Goal: Task Accomplishment & Management: Use online tool/utility

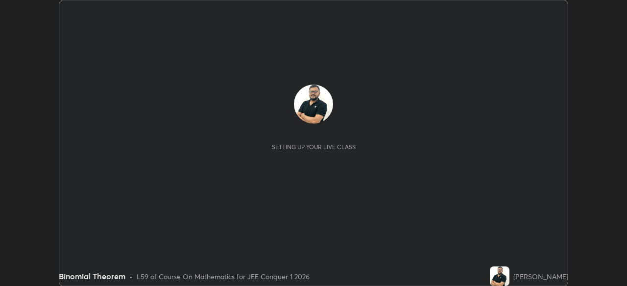
scroll to position [286, 626]
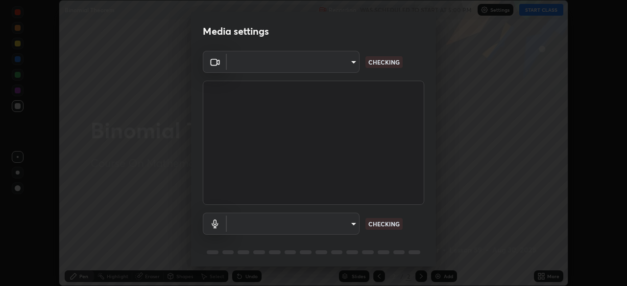
type input "d5d1096bb91751ddbc4e14a102c0e37309a205399cb77019be1f1076424a97fc"
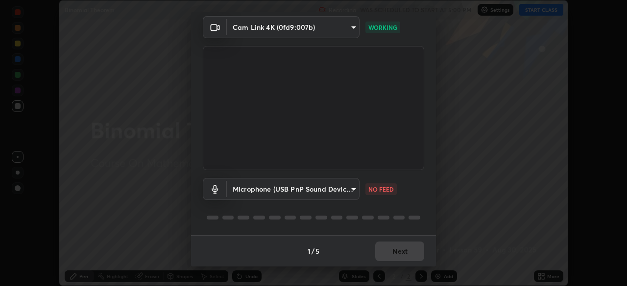
click at [352, 190] on body "Erase all Binomial Theorem Recording WAS SCHEDULED TO START AT 5:00 PM Settings…" at bounding box center [313, 143] width 627 height 286
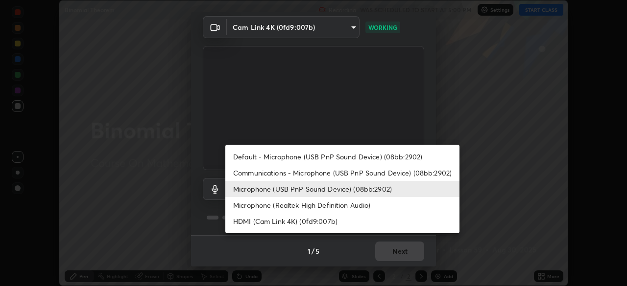
click at [365, 154] on li "Default - Microphone (USB PnP Sound Device) (08bb:2902)" at bounding box center [342, 157] width 234 height 16
type input "default"
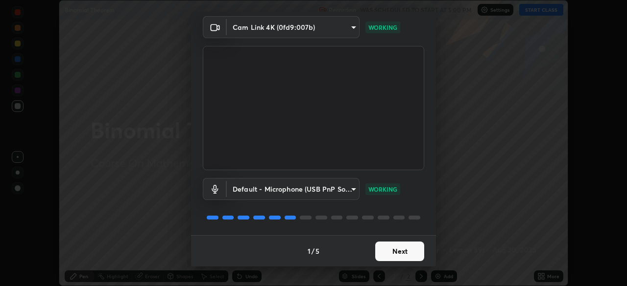
click at [397, 253] on button "Next" at bounding box center [399, 252] width 49 height 20
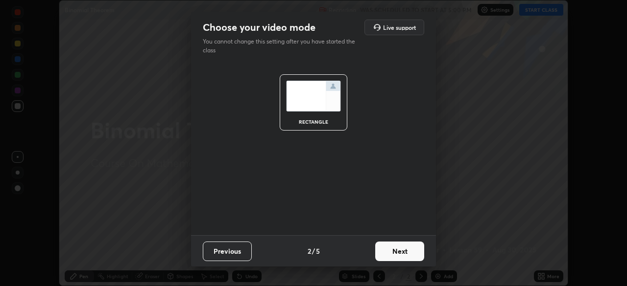
scroll to position [0, 0]
click at [399, 252] on button "Next" at bounding box center [399, 252] width 49 height 20
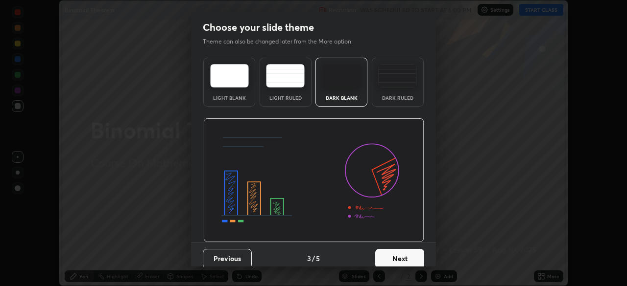
click at [400, 252] on button "Next" at bounding box center [399, 259] width 49 height 20
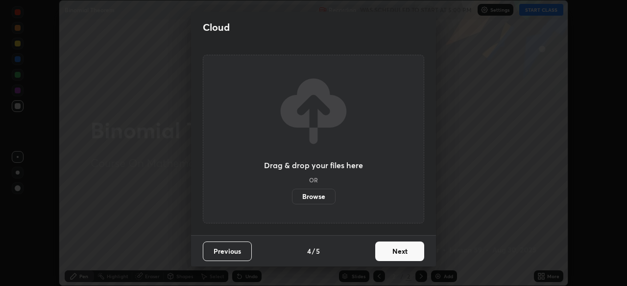
click at [408, 253] on button "Next" at bounding box center [399, 252] width 49 height 20
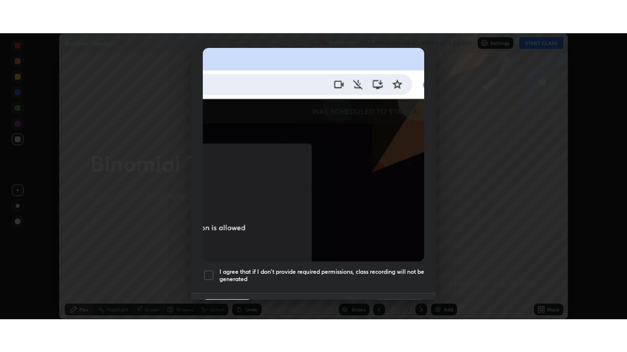
scroll to position [234, 0]
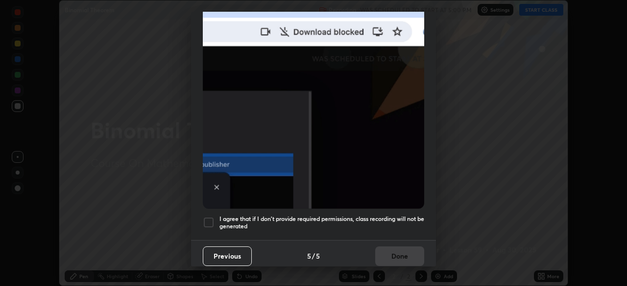
click at [207, 217] on div at bounding box center [209, 223] width 12 height 12
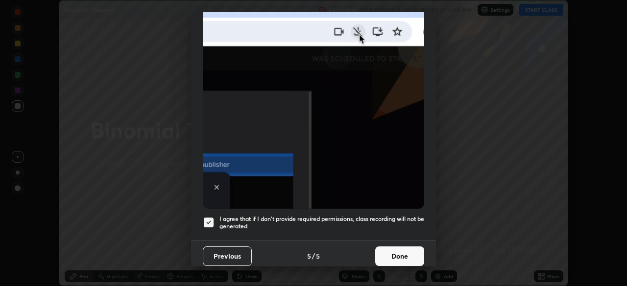
click at [394, 252] on button "Done" at bounding box center [399, 257] width 49 height 20
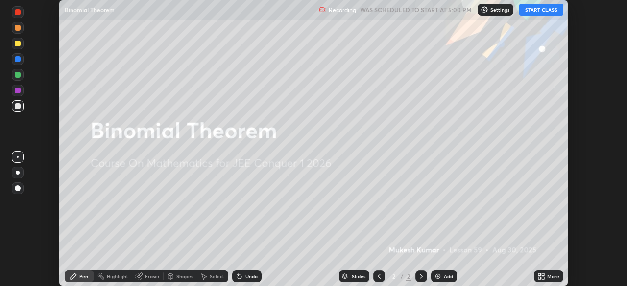
click at [533, 10] on button "START CLASS" at bounding box center [541, 10] width 44 height 12
click at [548, 274] on div "More" at bounding box center [553, 276] width 12 height 5
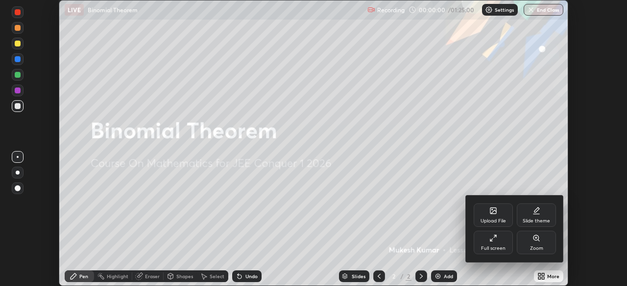
click at [482, 246] on div "Full screen" at bounding box center [493, 248] width 24 height 5
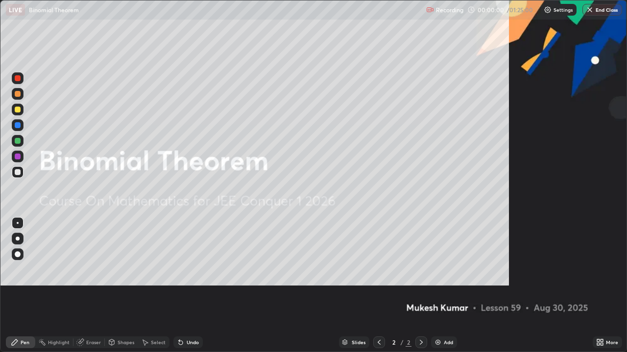
scroll to position [352, 627]
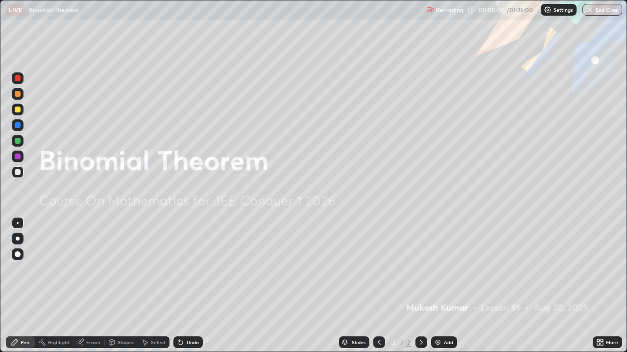
click at [420, 286] on icon at bounding box center [421, 342] width 3 height 5
click at [444, 286] on div "Add" at bounding box center [448, 342] width 9 height 5
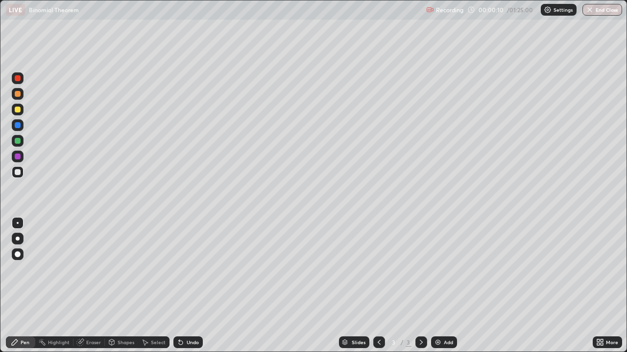
click at [19, 78] on div at bounding box center [18, 78] width 6 height 6
click at [18, 94] on div at bounding box center [18, 94] width 6 height 6
click at [19, 110] on div at bounding box center [18, 110] width 6 height 6
click at [17, 123] on div at bounding box center [18, 125] width 6 height 6
click at [20, 173] on div at bounding box center [18, 172] width 6 height 6
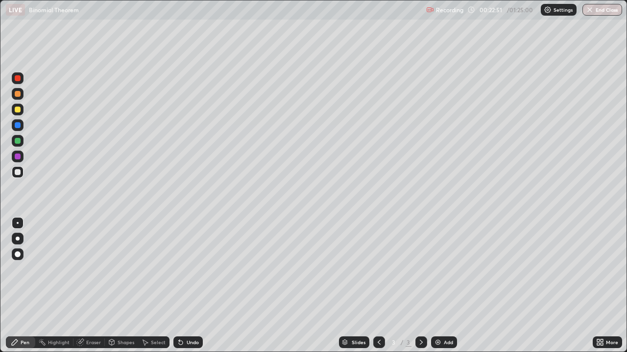
click at [17, 141] on div at bounding box center [18, 141] width 6 height 6
click at [20, 172] on div at bounding box center [18, 172] width 6 height 6
click at [194, 286] on div "Undo" at bounding box center [193, 342] width 12 height 5
click at [192, 286] on div "Undo" at bounding box center [193, 342] width 12 height 5
click at [419, 286] on icon at bounding box center [421, 343] width 8 height 8
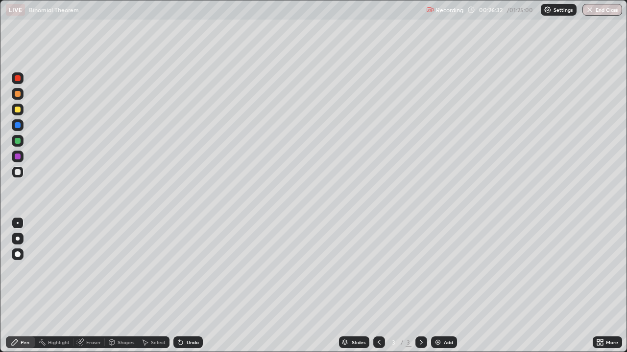
click at [445, 286] on div "Add" at bounding box center [444, 343] width 26 height 12
click at [188, 286] on div "Undo" at bounding box center [193, 342] width 12 height 5
click at [19, 139] on div at bounding box center [18, 141] width 6 height 6
click at [194, 286] on div "Undo" at bounding box center [193, 342] width 12 height 5
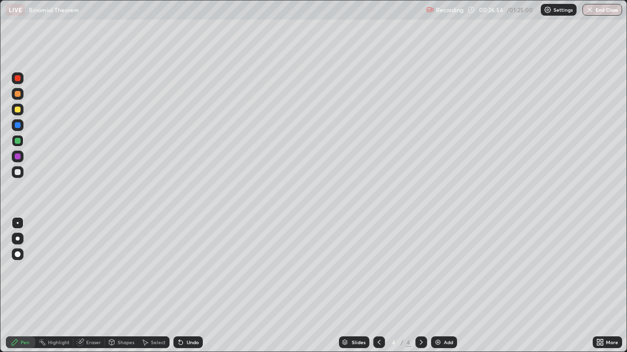
click at [193, 286] on div "Undo" at bounding box center [193, 342] width 12 height 5
click at [192, 286] on div "Undo" at bounding box center [193, 342] width 12 height 5
click at [190, 286] on div "Undo" at bounding box center [193, 342] width 12 height 5
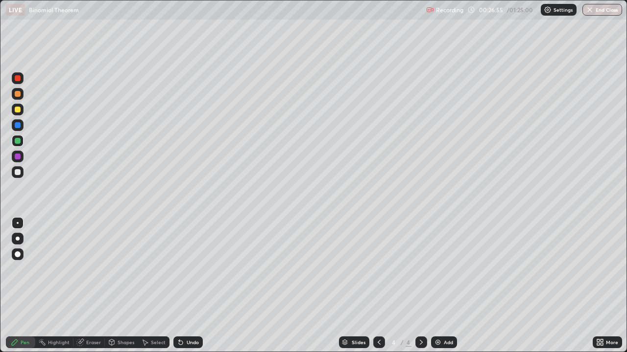
click at [190, 286] on div "Undo" at bounding box center [193, 342] width 12 height 5
click at [189, 286] on div "Undo" at bounding box center [193, 342] width 12 height 5
click at [189, 286] on div "Undo" at bounding box center [187, 343] width 29 height 12
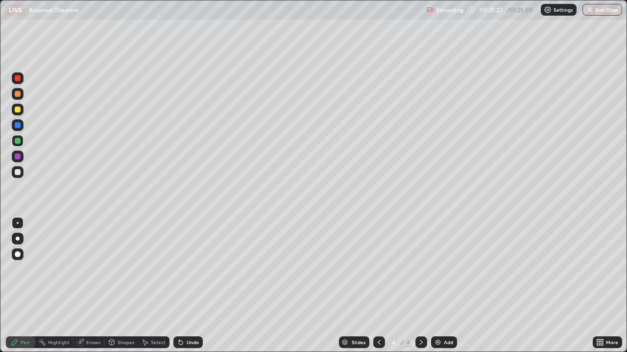
click at [189, 286] on div "Undo" at bounding box center [193, 342] width 12 height 5
click at [191, 286] on div "Undo" at bounding box center [187, 343] width 29 height 12
click at [194, 286] on div "Undo" at bounding box center [187, 343] width 29 height 12
click at [190, 286] on div "Undo" at bounding box center [193, 342] width 12 height 5
click at [192, 286] on div "Undo" at bounding box center [193, 342] width 12 height 5
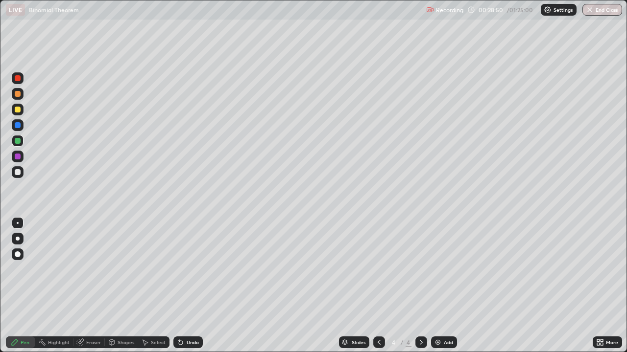
click at [19, 169] on div at bounding box center [18, 172] width 6 height 6
click at [191, 286] on div "Undo" at bounding box center [193, 342] width 12 height 5
click at [189, 286] on div "Undo" at bounding box center [193, 342] width 12 height 5
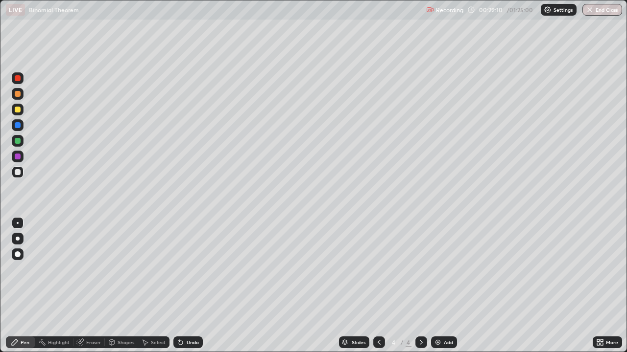
click at [190, 286] on div "Undo" at bounding box center [193, 342] width 12 height 5
click at [191, 286] on div "Undo" at bounding box center [187, 343] width 29 height 12
click at [190, 286] on div "Undo" at bounding box center [193, 342] width 12 height 5
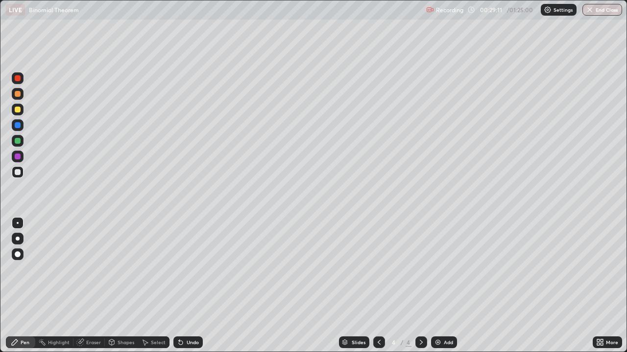
click at [188, 286] on div "Undo" at bounding box center [187, 343] width 29 height 12
click at [188, 286] on div "Undo" at bounding box center [193, 342] width 12 height 5
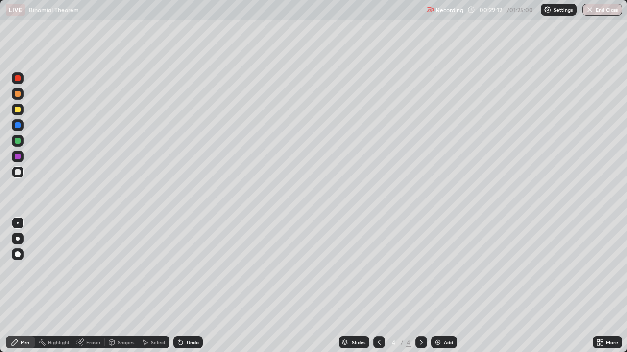
click at [188, 286] on div "Undo" at bounding box center [193, 342] width 12 height 5
click at [187, 286] on div "Undo" at bounding box center [193, 342] width 12 height 5
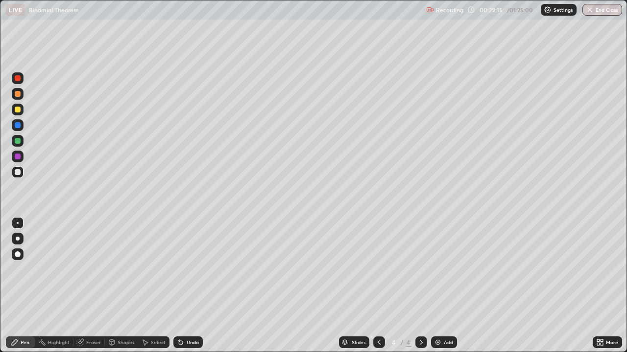
click at [189, 286] on div "Undo" at bounding box center [193, 342] width 12 height 5
click at [421, 286] on icon at bounding box center [421, 343] width 8 height 8
click at [444, 286] on div "Add" at bounding box center [448, 342] width 9 height 5
click at [378, 286] on icon at bounding box center [379, 343] width 8 height 8
click at [379, 286] on icon at bounding box center [379, 343] width 8 height 8
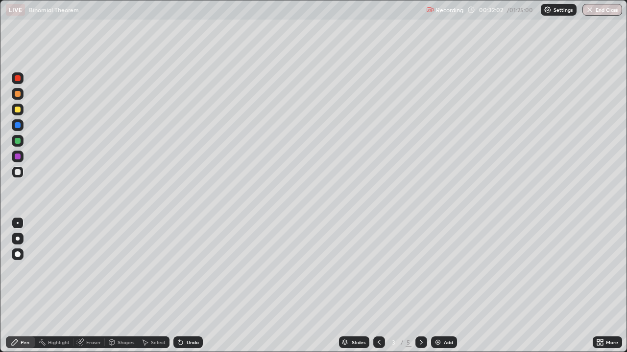
click at [378, 286] on icon at bounding box center [379, 343] width 8 height 8
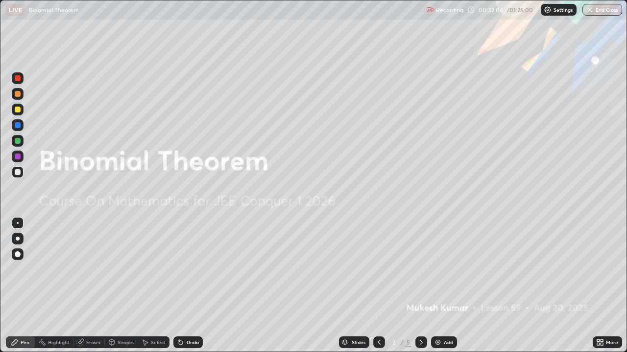
click at [420, 286] on icon at bounding box center [421, 343] width 8 height 8
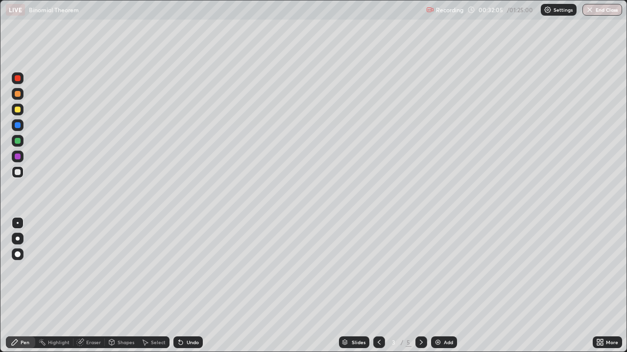
click at [421, 286] on div at bounding box center [421, 343] width 12 height 12
click at [378, 286] on icon at bounding box center [379, 343] width 8 height 8
click at [420, 286] on icon at bounding box center [421, 343] width 8 height 8
click at [20, 81] on div at bounding box center [18, 78] width 12 height 12
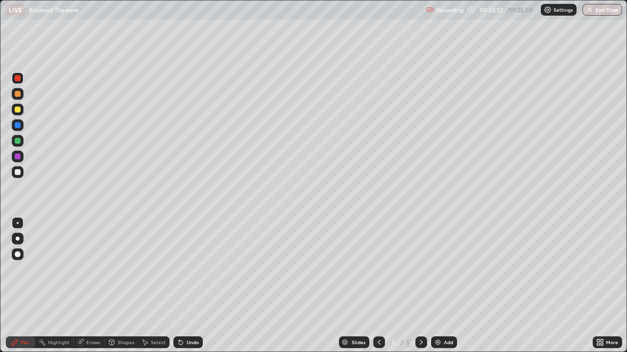
click at [20, 171] on div at bounding box center [18, 172] width 6 height 6
click at [22, 173] on div at bounding box center [18, 172] width 12 height 12
click at [17, 111] on div at bounding box center [18, 110] width 6 height 6
click at [376, 286] on icon at bounding box center [379, 343] width 8 height 8
click at [420, 286] on icon at bounding box center [421, 343] width 8 height 8
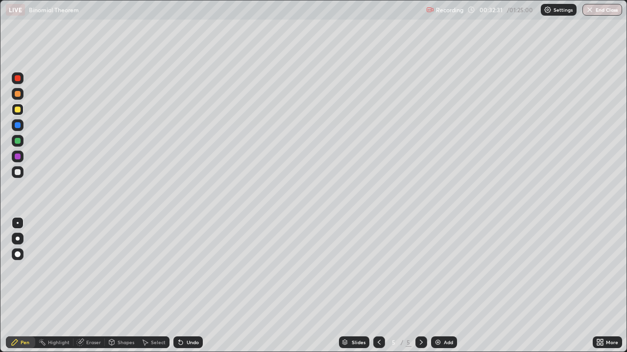
click at [420, 286] on icon at bounding box center [421, 343] width 8 height 8
click at [189, 286] on div "Undo" at bounding box center [193, 342] width 12 height 5
click at [18, 171] on div at bounding box center [18, 172] width 6 height 6
click at [18, 144] on div at bounding box center [18, 141] width 12 height 12
click at [420, 286] on icon at bounding box center [421, 343] width 8 height 8
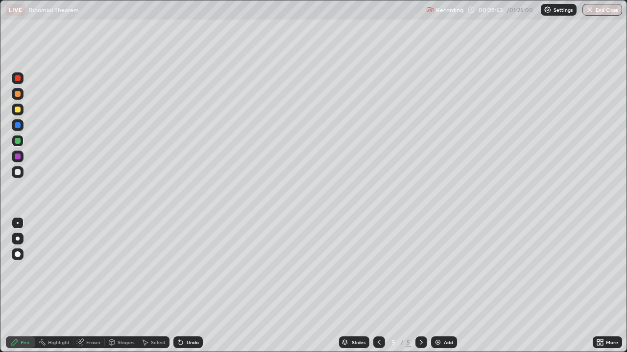
click at [419, 286] on icon at bounding box center [421, 343] width 8 height 8
click at [446, 286] on div "Add" at bounding box center [444, 343] width 26 height 12
click at [377, 286] on icon at bounding box center [378, 342] width 3 height 5
click at [378, 286] on icon at bounding box center [379, 343] width 8 height 8
click at [421, 286] on icon at bounding box center [421, 342] width 3 height 5
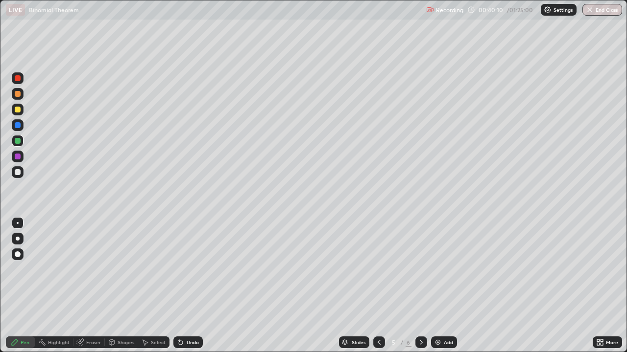
click at [416, 286] on div at bounding box center [421, 343] width 12 height 12
click at [419, 286] on div at bounding box center [421, 343] width 12 height 12
click at [20, 79] on div at bounding box center [18, 78] width 6 height 6
click at [20, 173] on div at bounding box center [18, 172] width 6 height 6
click at [187, 286] on div "Undo" at bounding box center [193, 342] width 12 height 5
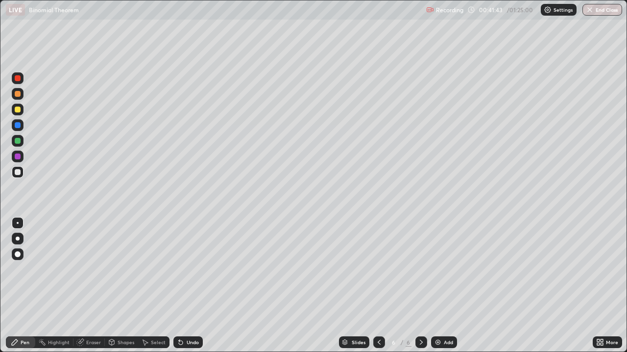
click at [188, 286] on div "Undo" at bounding box center [193, 342] width 12 height 5
click at [189, 286] on div "Undo" at bounding box center [193, 342] width 12 height 5
click at [190, 286] on div "Undo" at bounding box center [193, 342] width 12 height 5
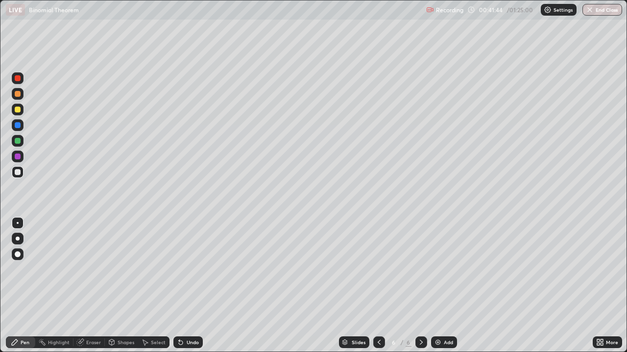
click at [190, 286] on div "Undo" at bounding box center [193, 342] width 12 height 5
click at [191, 286] on div "Undo" at bounding box center [187, 343] width 29 height 12
click at [192, 286] on div "Undo" at bounding box center [187, 343] width 29 height 12
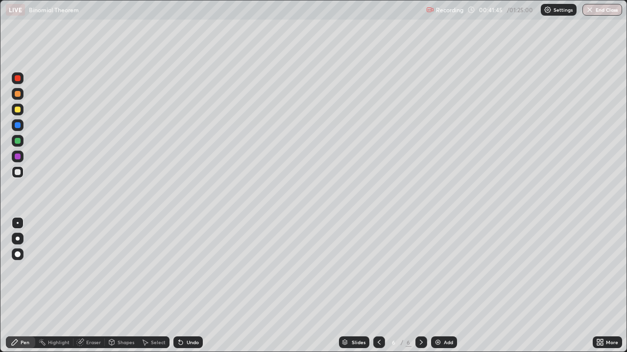
click at [190, 286] on div "Undo" at bounding box center [187, 343] width 29 height 12
click at [22, 140] on div at bounding box center [18, 141] width 12 height 12
click at [18, 172] on div at bounding box center [18, 172] width 6 height 6
click at [378, 286] on icon at bounding box center [379, 343] width 8 height 8
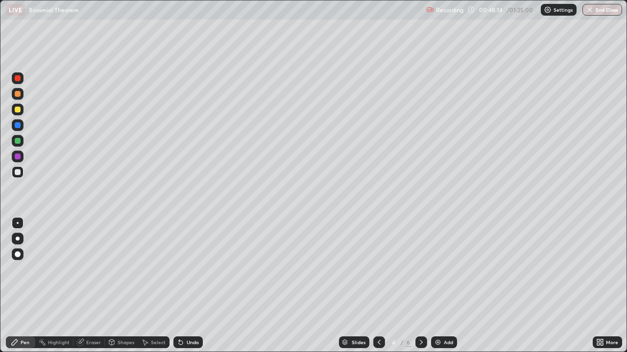
click at [420, 286] on icon at bounding box center [421, 343] width 8 height 8
click at [416, 286] on div at bounding box center [421, 343] width 12 height 20
click at [417, 286] on div at bounding box center [421, 343] width 12 height 20
click at [421, 286] on icon at bounding box center [421, 342] width 3 height 5
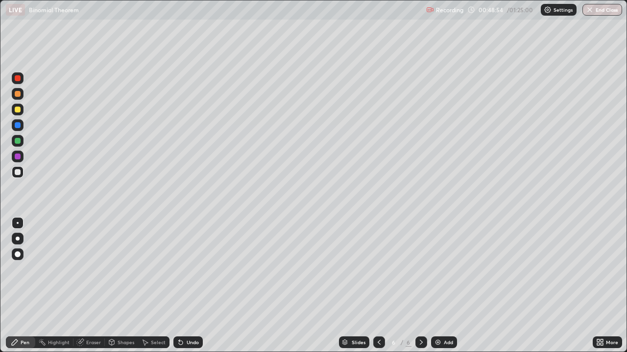
click at [444, 286] on div "Add" at bounding box center [448, 342] width 9 height 5
click at [19, 96] on div at bounding box center [18, 94] width 6 height 6
click at [380, 286] on div at bounding box center [379, 343] width 12 height 20
click at [420, 286] on icon at bounding box center [421, 343] width 8 height 8
click at [19, 78] on div at bounding box center [18, 78] width 6 height 6
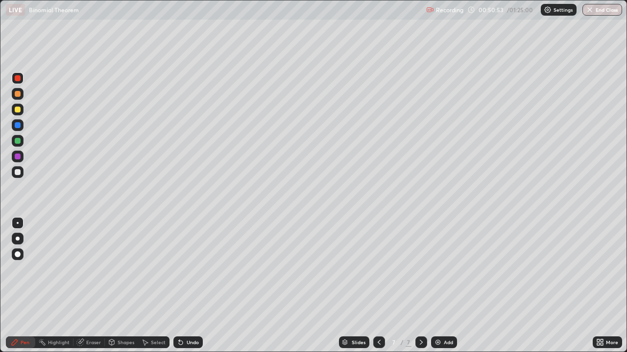
click at [19, 169] on div at bounding box center [18, 172] width 6 height 6
click at [92, 286] on div "Eraser" at bounding box center [93, 342] width 15 height 5
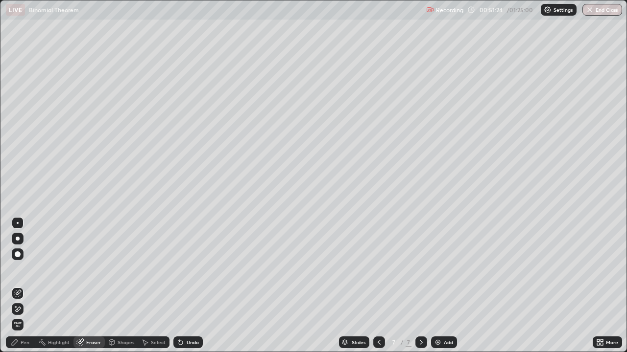
click at [26, 286] on div "Pen" at bounding box center [25, 342] width 9 height 5
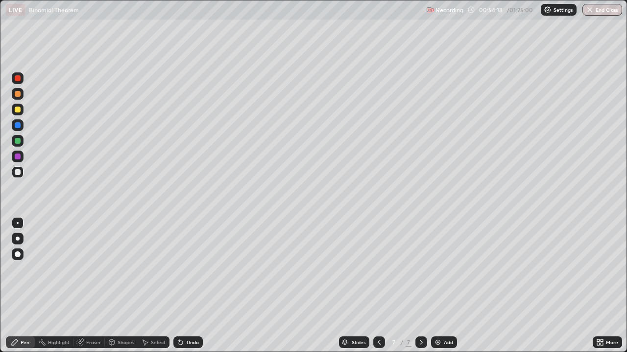
click at [20, 142] on div at bounding box center [18, 141] width 6 height 6
click at [19, 172] on div at bounding box center [18, 172] width 6 height 6
click at [423, 286] on div at bounding box center [421, 343] width 12 height 12
click at [450, 286] on div "Add" at bounding box center [444, 343] width 26 height 12
click at [18, 79] on div at bounding box center [18, 78] width 6 height 6
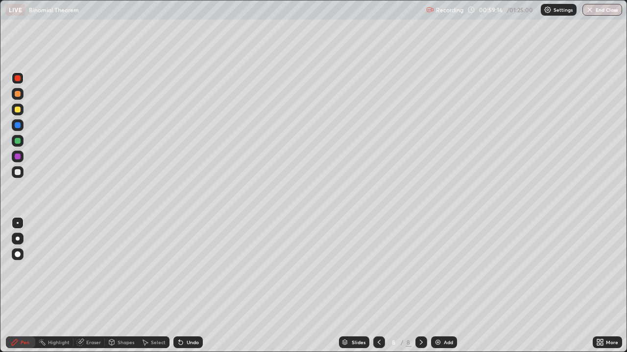
click at [20, 171] on div at bounding box center [18, 172] width 6 height 6
click at [18, 156] on div at bounding box center [18, 157] width 6 height 6
click at [192, 286] on div "Undo" at bounding box center [193, 342] width 12 height 5
click at [190, 286] on div "Undo" at bounding box center [193, 342] width 12 height 5
click at [188, 286] on div "Undo" at bounding box center [193, 342] width 12 height 5
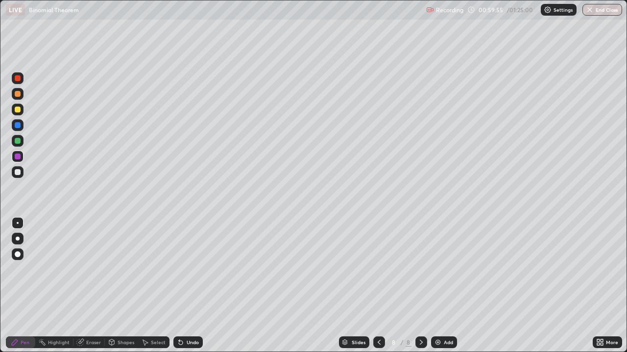
click at [188, 286] on div "Undo" at bounding box center [193, 342] width 12 height 5
click at [192, 286] on div "Undo" at bounding box center [193, 342] width 12 height 5
click at [20, 174] on div at bounding box center [18, 172] width 6 height 6
click at [192, 286] on div "Undo" at bounding box center [193, 342] width 12 height 5
click at [194, 286] on div "Undo" at bounding box center [193, 342] width 12 height 5
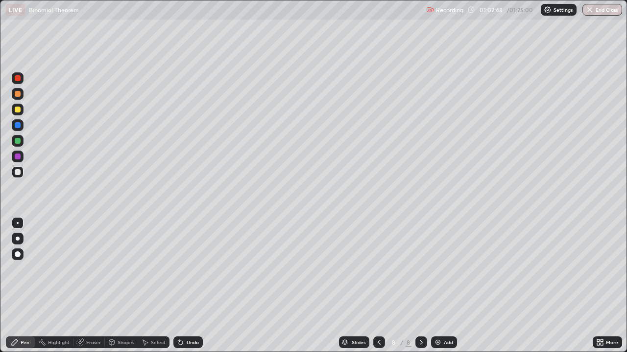
click at [420, 286] on div at bounding box center [421, 343] width 12 height 12
click at [447, 286] on div "Add" at bounding box center [448, 342] width 9 height 5
click at [19, 77] on div at bounding box center [18, 78] width 6 height 6
click at [18, 173] on div at bounding box center [18, 172] width 6 height 6
click at [18, 140] on div at bounding box center [18, 141] width 6 height 6
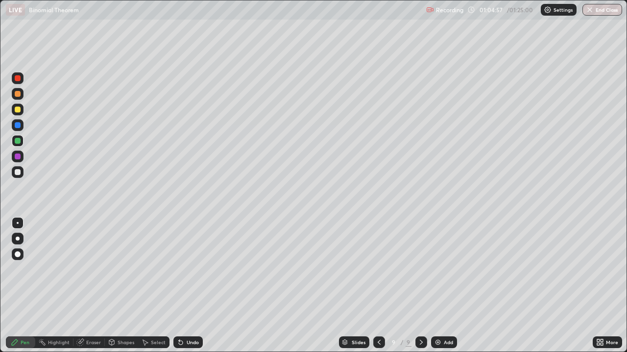
click at [191, 286] on div "Undo" at bounding box center [193, 342] width 12 height 5
click at [18, 172] on div at bounding box center [18, 172] width 6 height 6
click at [378, 286] on icon at bounding box center [379, 343] width 8 height 8
click at [378, 286] on icon at bounding box center [378, 342] width 3 height 5
click at [420, 286] on icon at bounding box center [421, 342] width 3 height 5
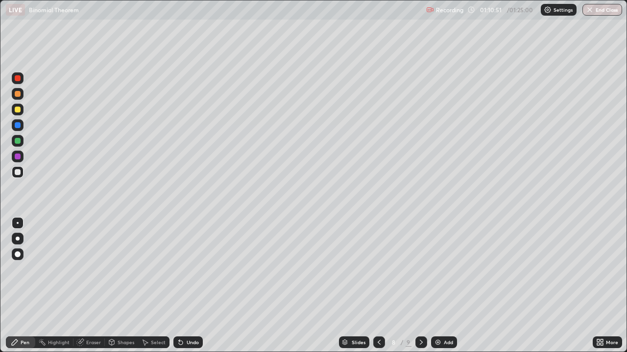
click at [420, 286] on div at bounding box center [421, 343] width 12 height 12
click at [420, 286] on icon at bounding box center [421, 343] width 8 height 8
click at [420, 286] on div at bounding box center [421, 343] width 12 height 12
click at [420, 286] on icon at bounding box center [421, 343] width 8 height 8
click at [447, 286] on div "Add" at bounding box center [448, 342] width 9 height 5
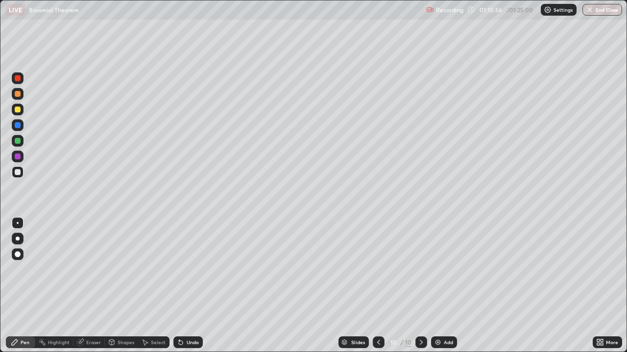
click at [19, 81] on div at bounding box center [18, 78] width 6 height 6
click at [18, 110] on div at bounding box center [18, 110] width 6 height 6
click at [89, 286] on div "Eraser" at bounding box center [93, 342] width 15 height 5
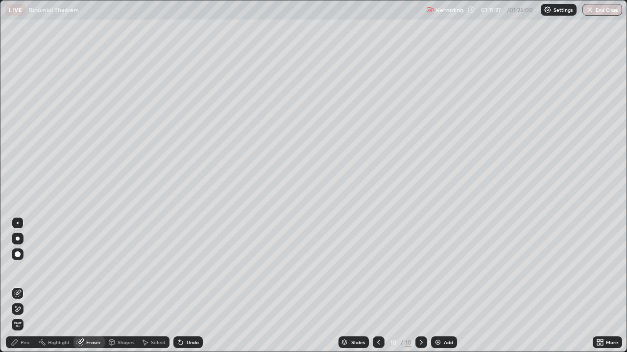
click at [25, 286] on div "Pen" at bounding box center [20, 343] width 29 height 12
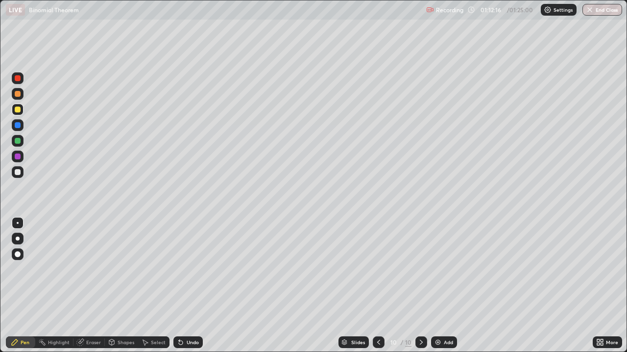
click at [20, 171] on div at bounding box center [18, 172] width 6 height 6
click at [19, 140] on div at bounding box center [18, 141] width 6 height 6
click at [20, 172] on div at bounding box center [18, 172] width 6 height 6
click at [189, 286] on div "Undo" at bounding box center [193, 342] width 12 height 5
click at [191, 286] on div "Undo" at bounding box center [193, 342] width 12 height 5
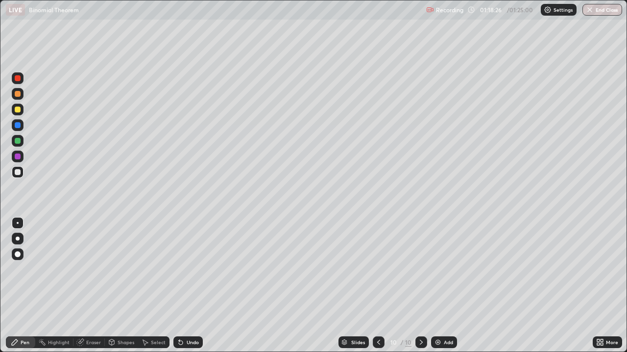
click at [378, 286] on icon at bounding box center [378, 343] width 8 height 8
click at [377, 286] on icon at bounding box center [378, 343] width 8 height 8
click at [379, 286] on icon at bounding box center [378, 343] width 8 height 8
click at [377, 286] on icon at bounding box center [378, 343] width 8 height 8
click at [420, 286] on icon at bounding box center [421, 342] width 3 height 5
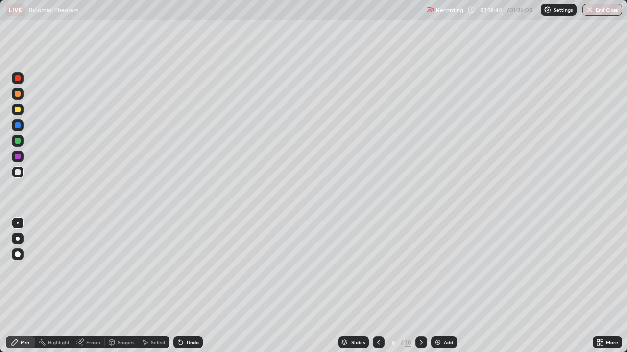
click at [421, 286] on icon at bounding box center [421, 343] width 8 height 8
click at [420, 286] on icon at bounding box center [421, 343] width 8 height 8
click at [419, 286] on icon at bounding box center [421, 343] width 8 height 8
click at [415, 286] on div at bounding box center [421, 343] width 12 height 20
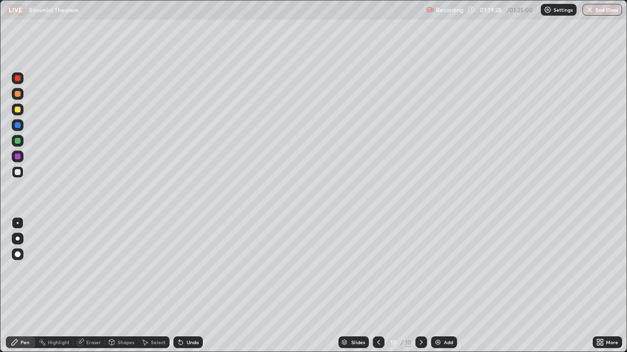
click at [599, 10] on button "End Class" at bounding box center [602, 10] width 40 height 12
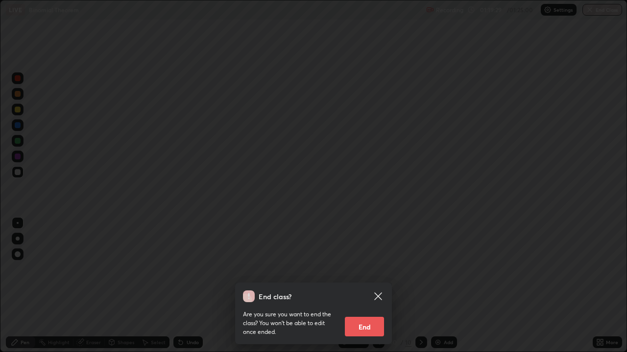
click at [366, 286] on button "End" at bounding box center [364, 327] width 39 height 20
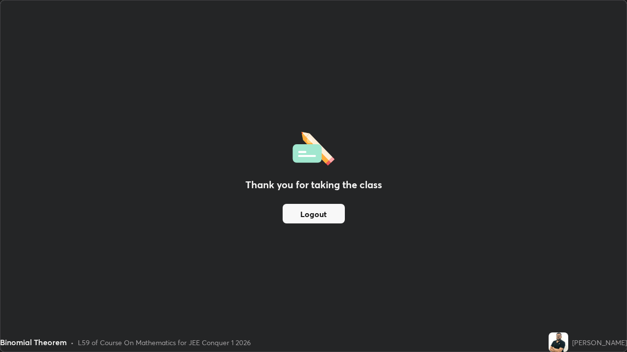
click at [332, 215] on button "Logout" at bounding box center [313, 214] width 62 height 20
